Goal: Transaction & Acquisition: Purchase product/service

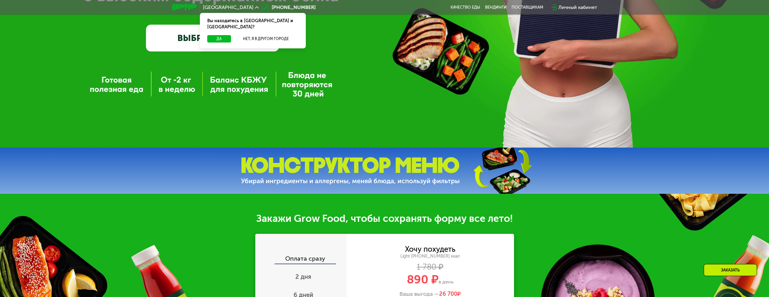
scroll to position [246, 0]
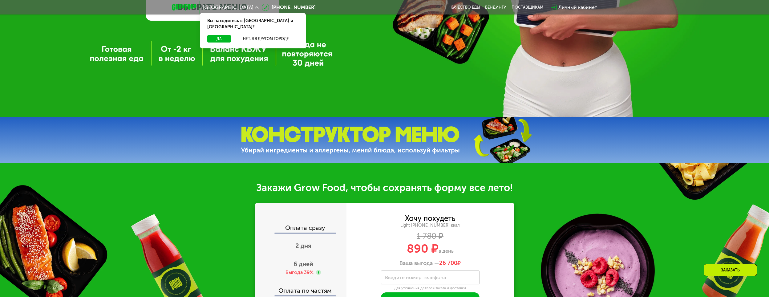
click at [440, 279] on label "Введите номер телефона" at bounding box center [415, 276] width 61 height 3
click at [440, 279] on input "Введите номер телефона" at bounding box center [430, 277] width 98 height 14
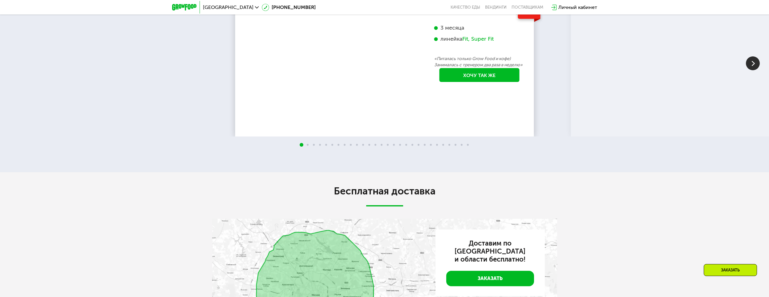
scroll to position [1349, 0]
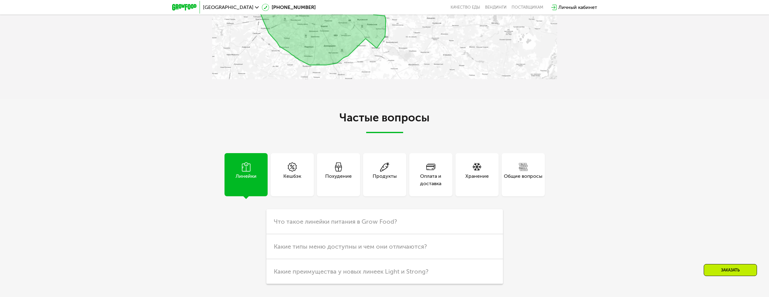
type input "**********"
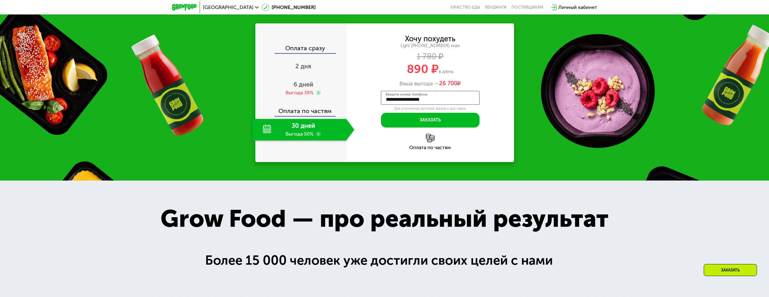
scroll to position [395, 0]
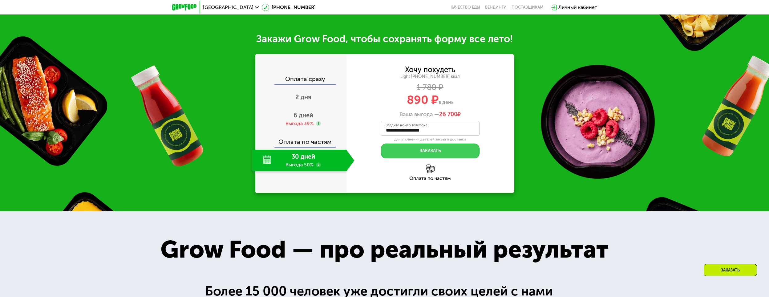
click at [433, 153] on button "Заказать" at bounding box center [430, 150] width 98 height 15
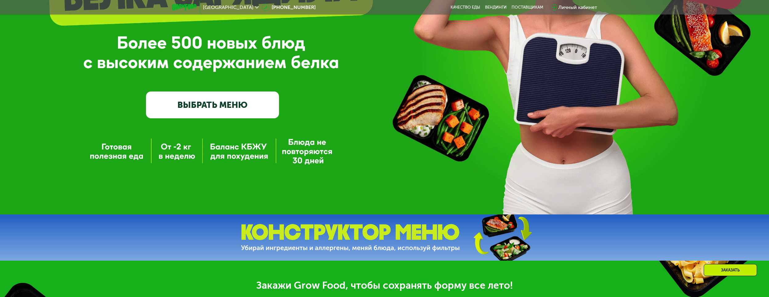
scroll to position [118, 0]
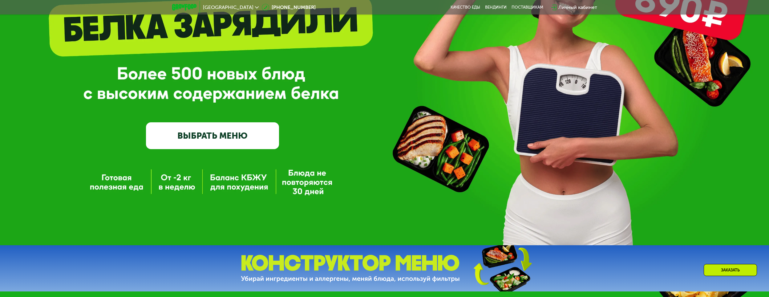
click at [222, 136] on link "ВЫБРАТЬ МЕНЮ" at bounding box center [212, 135] width 133 height 27
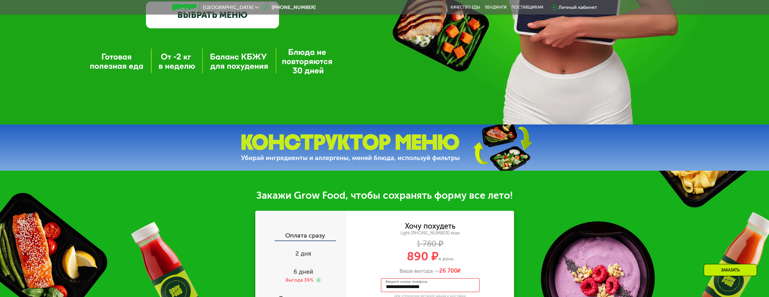
scroll to position [208, 0]
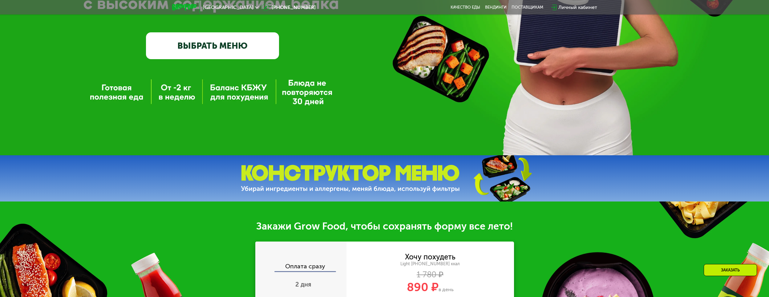
click at [237, 41] on link "ВЫБРАТЬ МЕНЮ" at bounding box center [212, 45] width 133 height 27
click at [210, 47] on link "ВЫБРАТЬ МЕНЮ" at bounding box center [212, 45] width 133 height 27
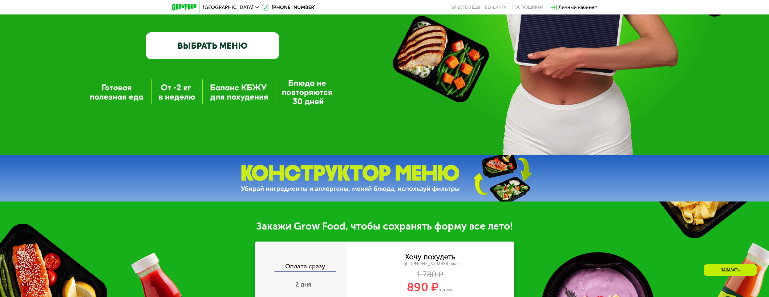
scroll to position [541, 0]
